Goal: Obtain resource: Obtain resource

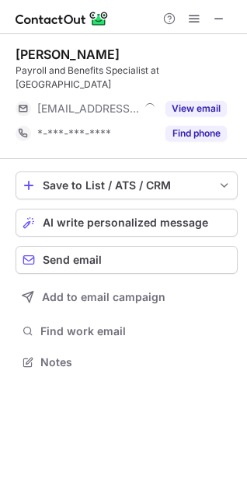
scroll to position [7, 7]
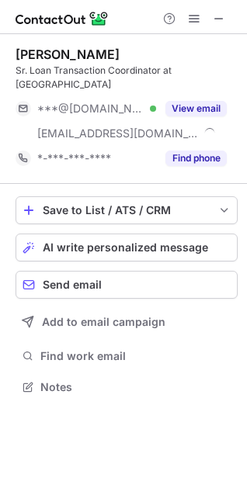
scroll to position [361, 247]
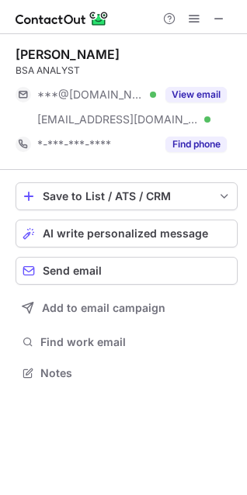
scroll to position [361, 247]
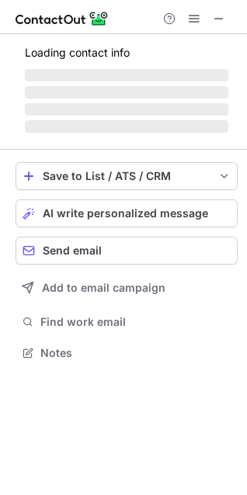
scroll to position [7, 7]
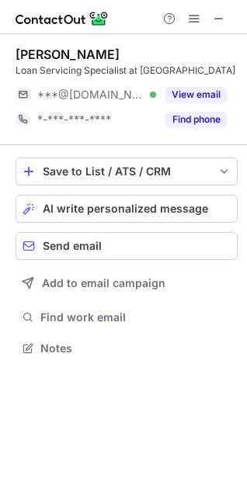
scroll to position [7, 7]
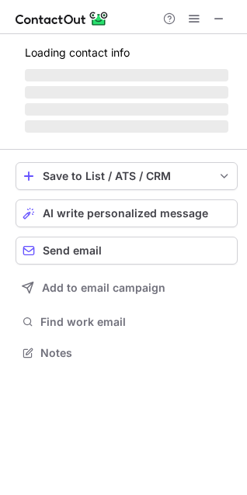
scroll to position [7, 7]
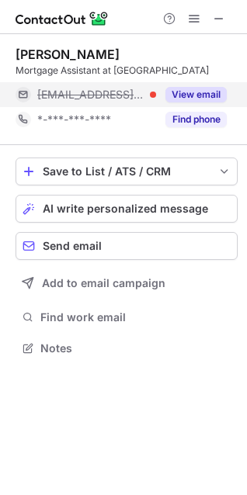
click at [194, 92] on button "View email" at bounding box center [195, 95] width 61 height 16
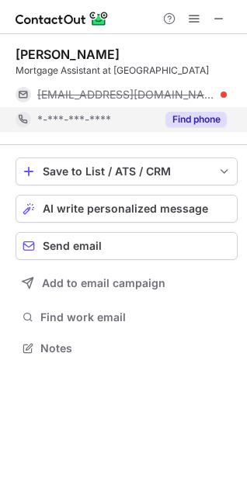
click at [188, 119] on button "Find phone" at bounding box center [195, 120] width 61 height 16
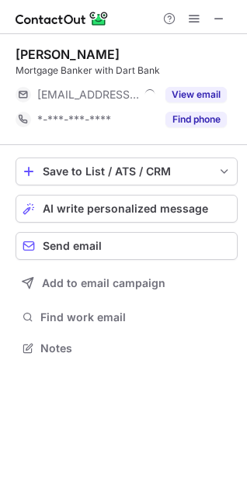
scroll to position [7, 7]
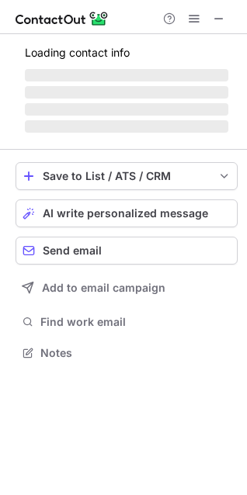
scroll to position [361, 247]
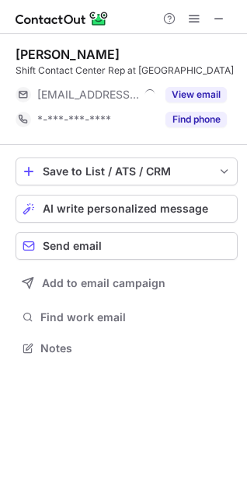
scroll to position [7, 7]
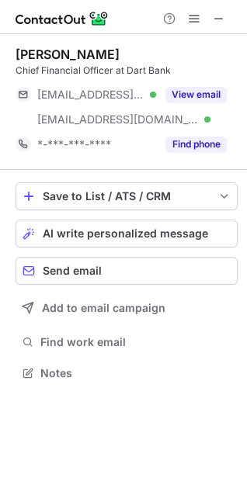
scroll to position [361, 247]
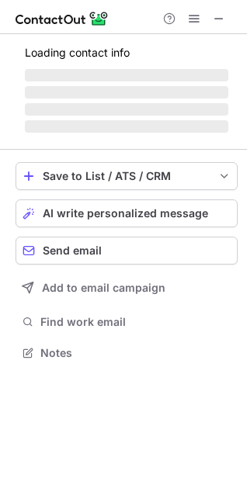
scroll to position [361, 247]
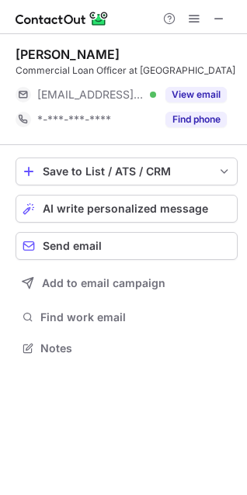
scroll to position [7, 7]
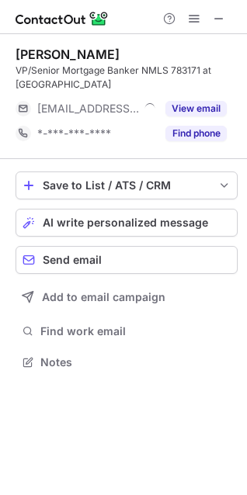
scroll to position [351, 247]
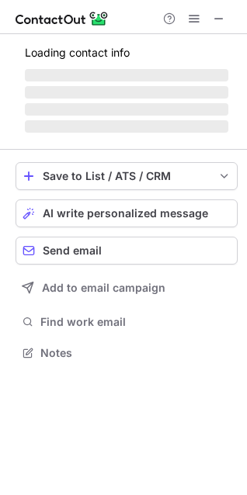
scroll to position [341, 247]
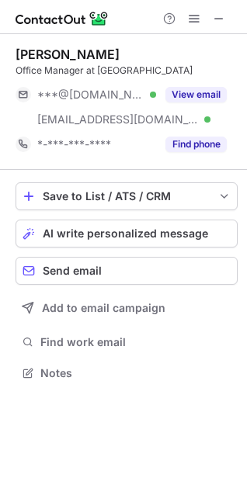
scroll to position [361, 247]
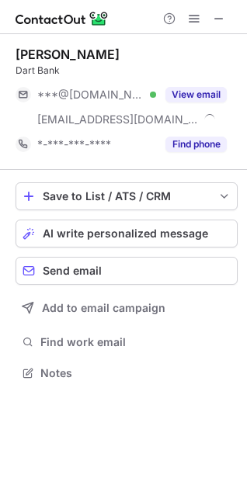
scroll to position [361, 247]
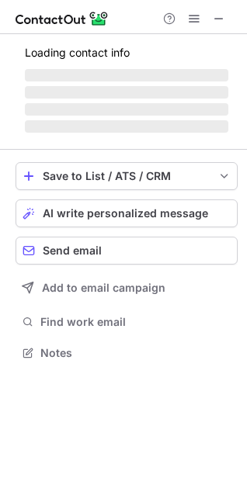
scroll to position [361, 247]
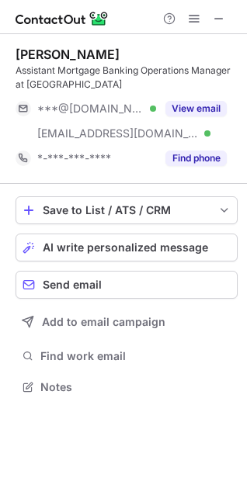
scroll to position [375, 247]
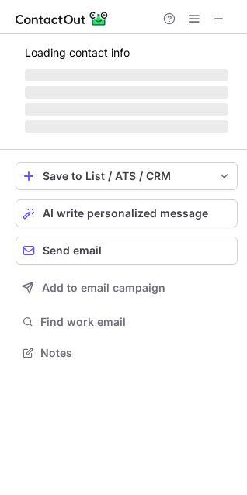
scroll to position [7, 7]
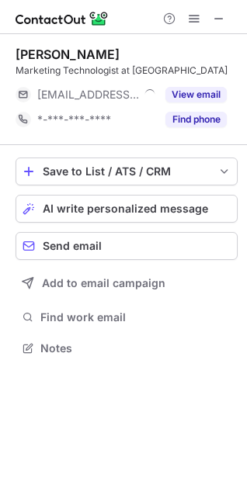
scroll to position [7, 7]
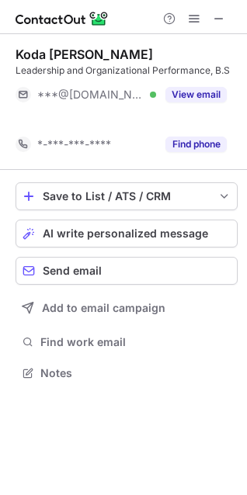
scroll to position [337, 247]
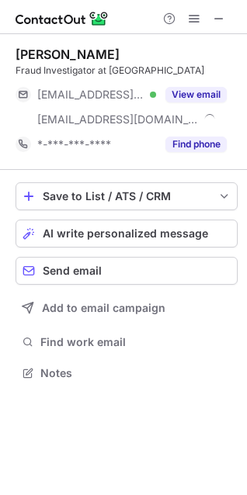
scroll to position [361, 247]
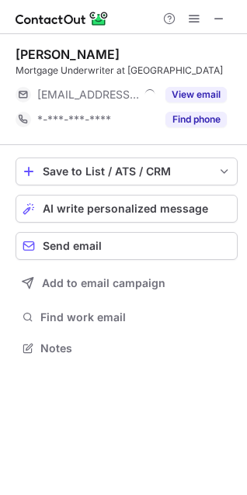
scroll to position [7, 7]
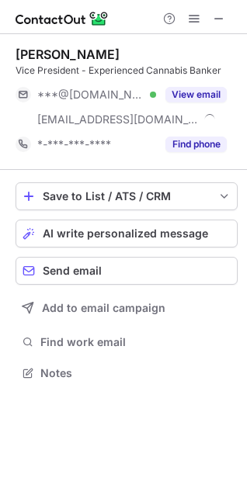
scroll to position [361, 247]
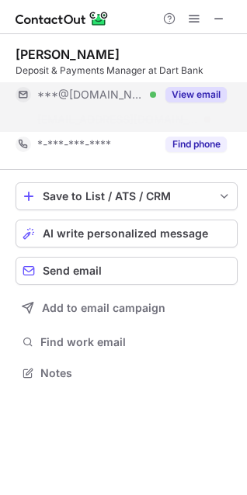
scroll to position [337, 247]
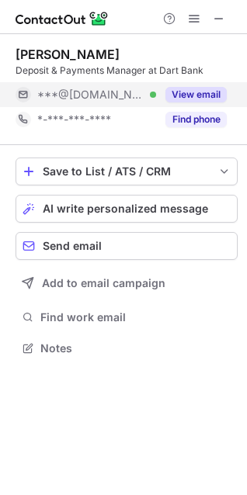
click at [185, 96] on button "View email" at bounding box center [195, 95] width 61 height 16
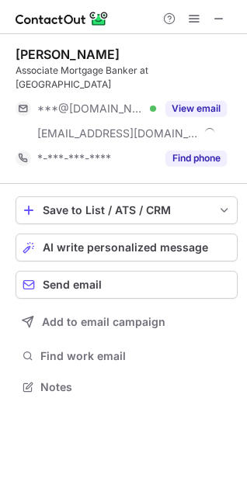
scroll to position [361, 247]
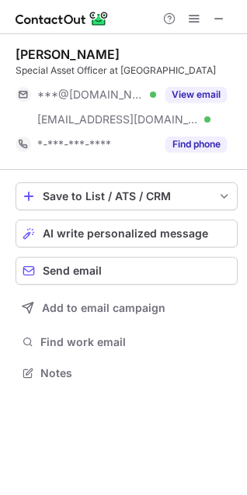
scroll to position [361, 247]
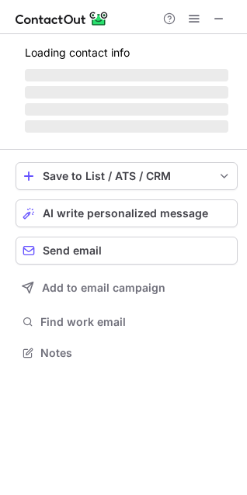
scroll to position [341, 247]
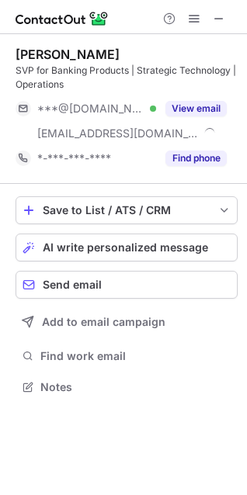
scroll to position [375, 247]
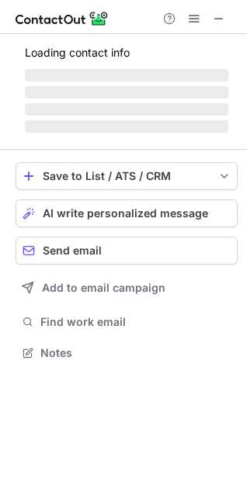
scroll to position [341, 247]
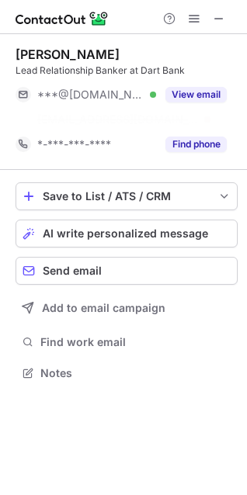
scroll to position [337, 247]
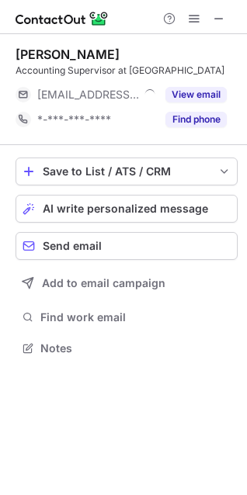
scroll to position [7, 7]
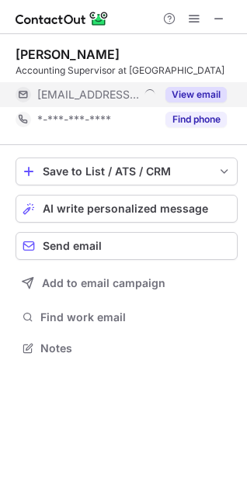
click at [195, 96] on button "View email" at bounding box center [195, 95] width 61 height 16
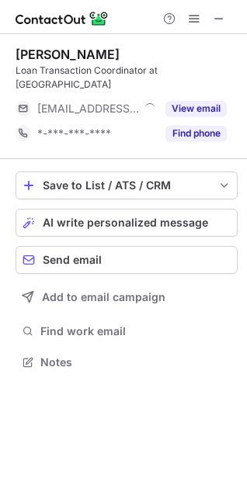
scroll to position [7, 7]
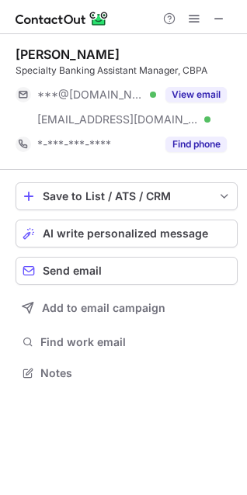
scroll to position [361, 247]
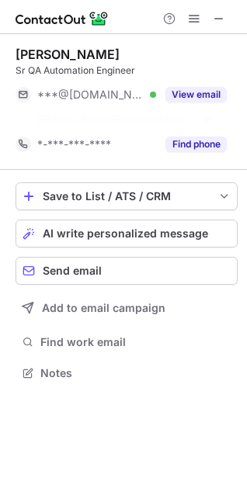
scroll to position [337, 247]
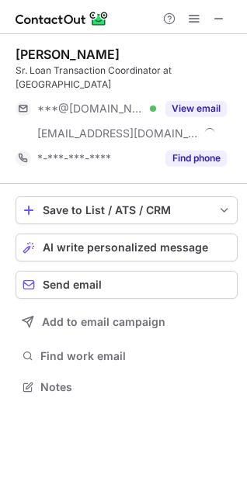
scroll to position [361, 247]
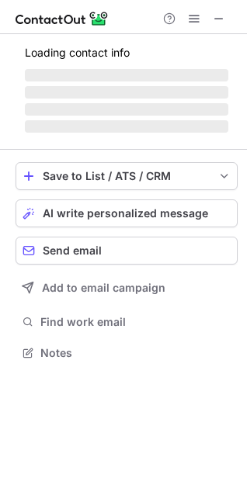
scroll to position [341, 247]
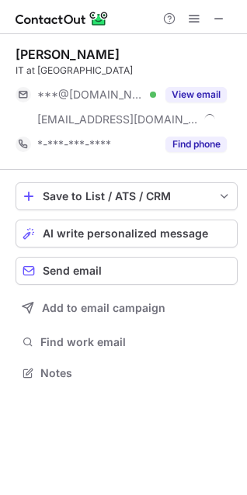
scroll to position [361, 247]
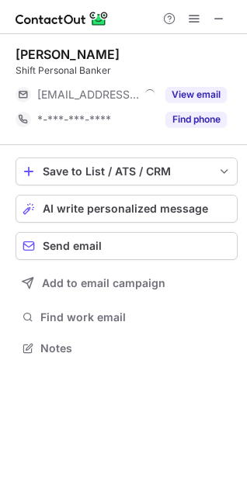
scroll to position [7, 7]
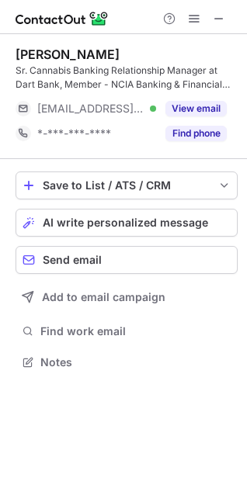
scroll to position [351, 247]
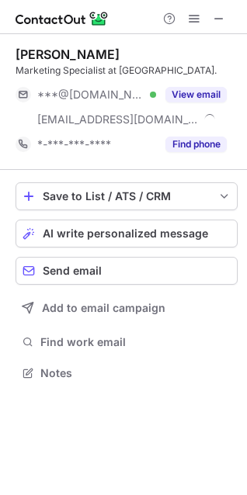
scroll to position [361, 247]
